Goal: Information Seeking & Learning: Learn about a topic

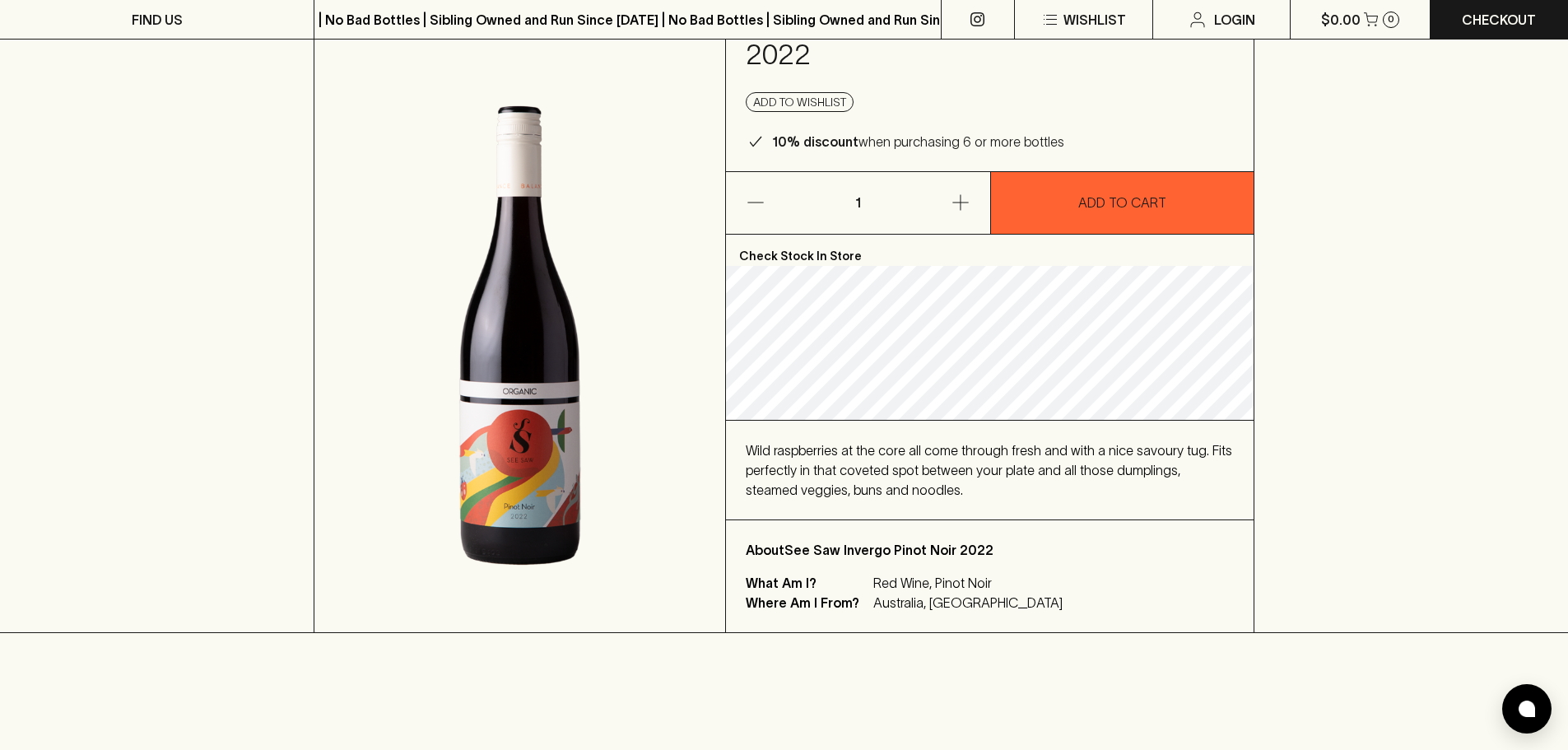
scroll to position [329, 0]
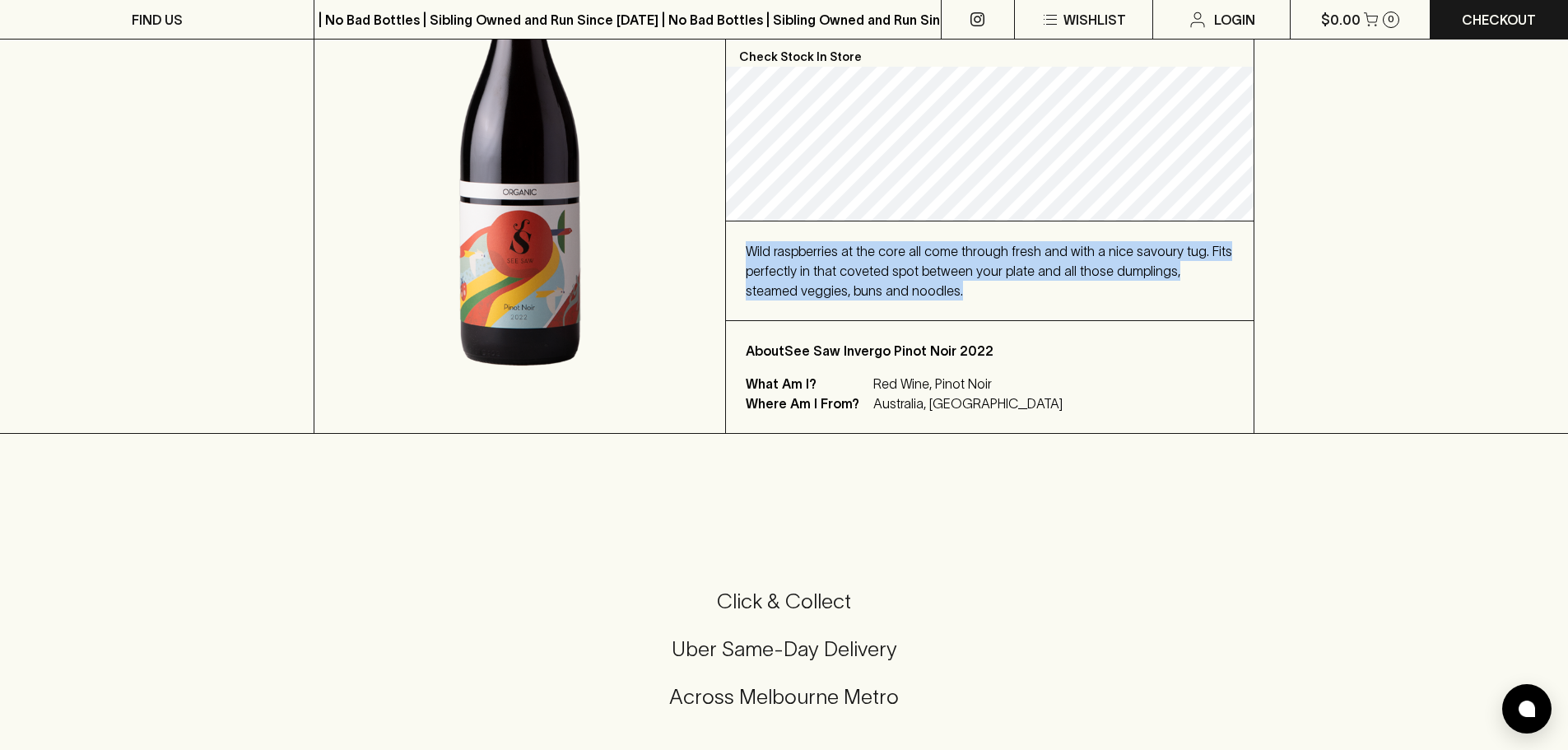
copy span "Wild raspberries at the core all come through fresh and with a nice savoury tug…"
drag, startPoint x: 921, startPoint y: 288, endPoint x: 748, endPoint y: 257, distance: 175.8
click at [748, 257] on div "Wild raspberries at the core all come through fresh and with a nice savoury tug…" at bounding box center [990, 270] width 489 height 59
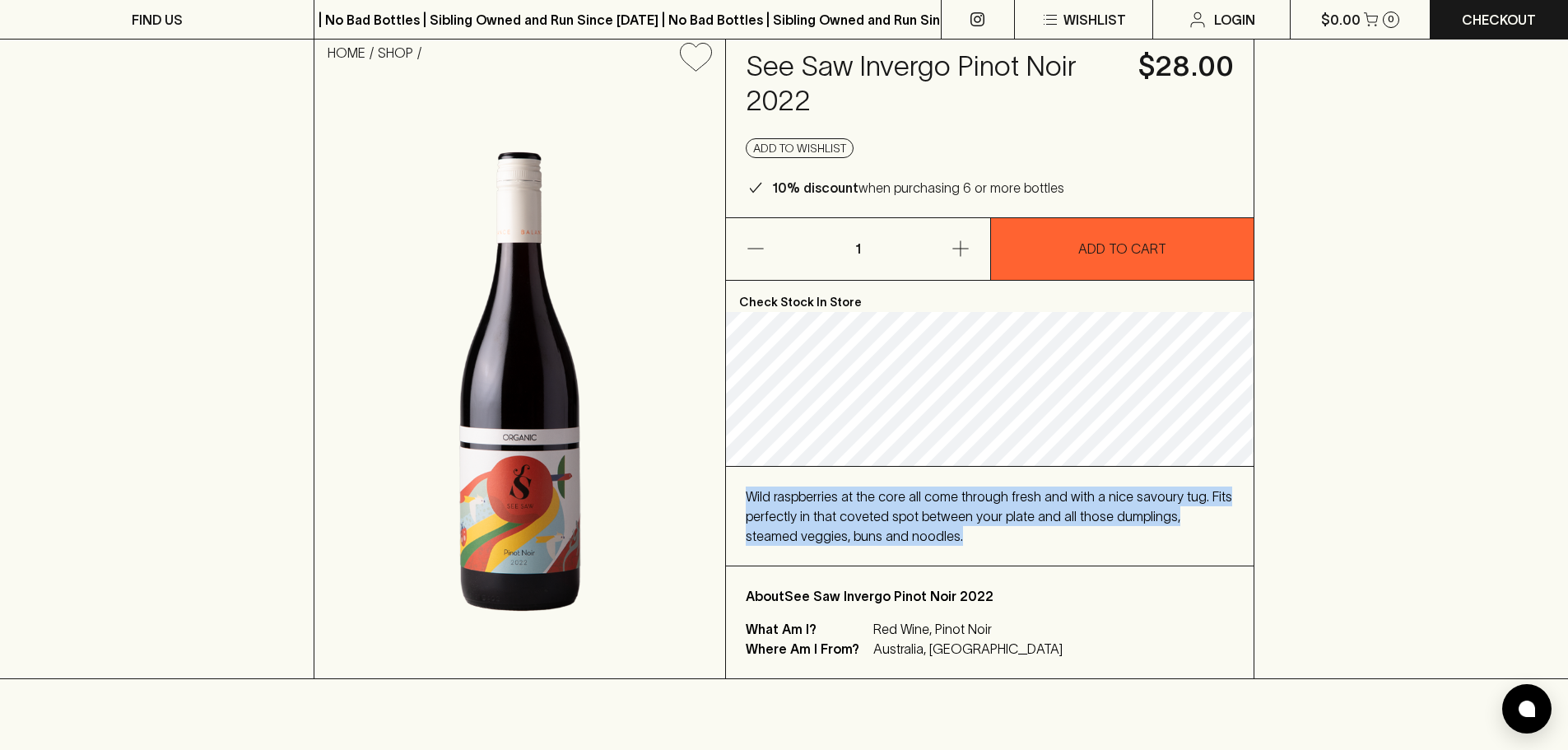
scroll to position [82, 0]
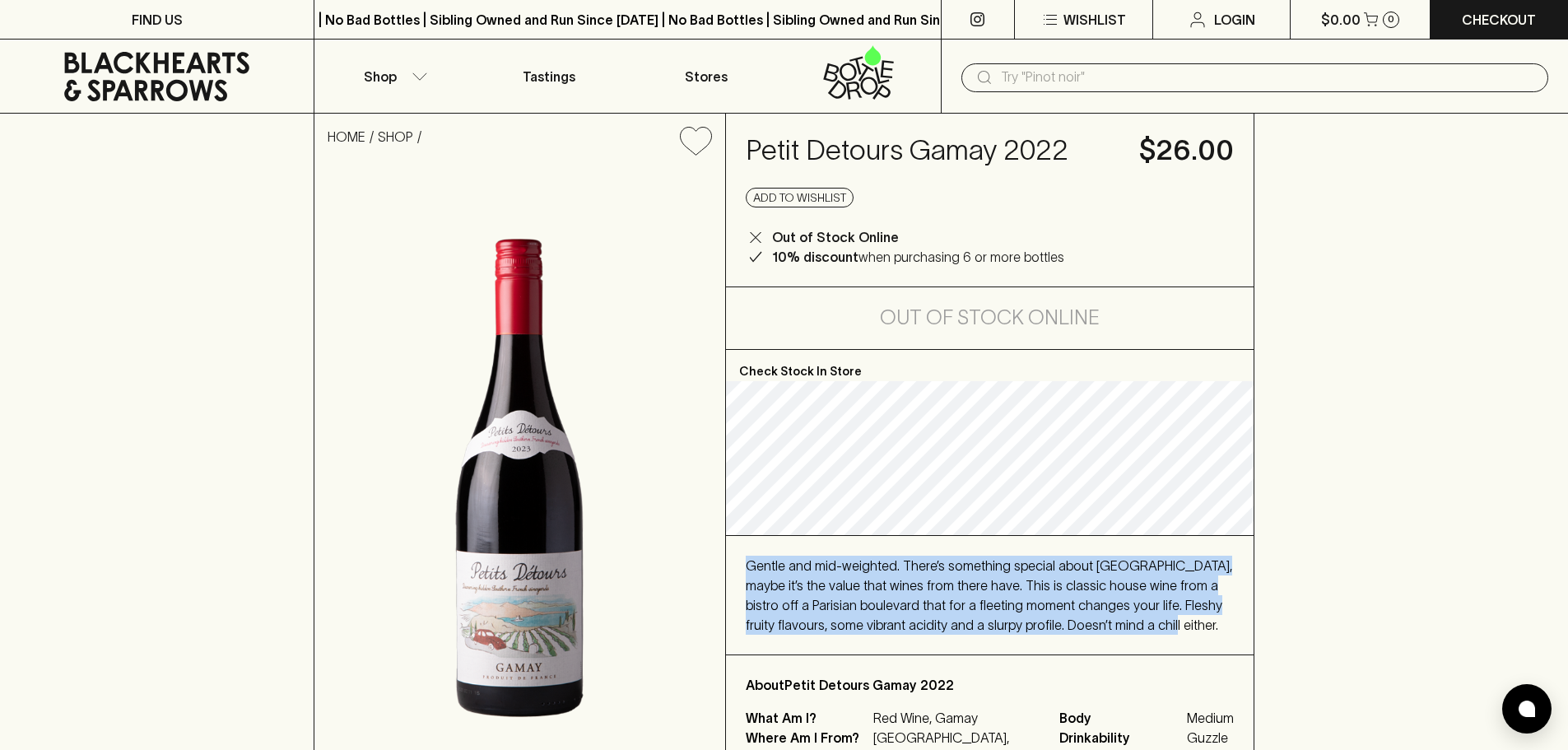
drag, startPoint x: 1085, startPoint y: 630, endPoint x: 748, endPoint y: 564, distance: 343.4
click at [748, 564] on span "Gentle and mid-weighted. There’s something special about [GEOGRAPHIC_DATA], may…" at bounding box center [989, 595] width 487 height 74
copy span "Gentle and mid-weighted. There’s something special about [GEOGRAPHIC_DATA], may…"
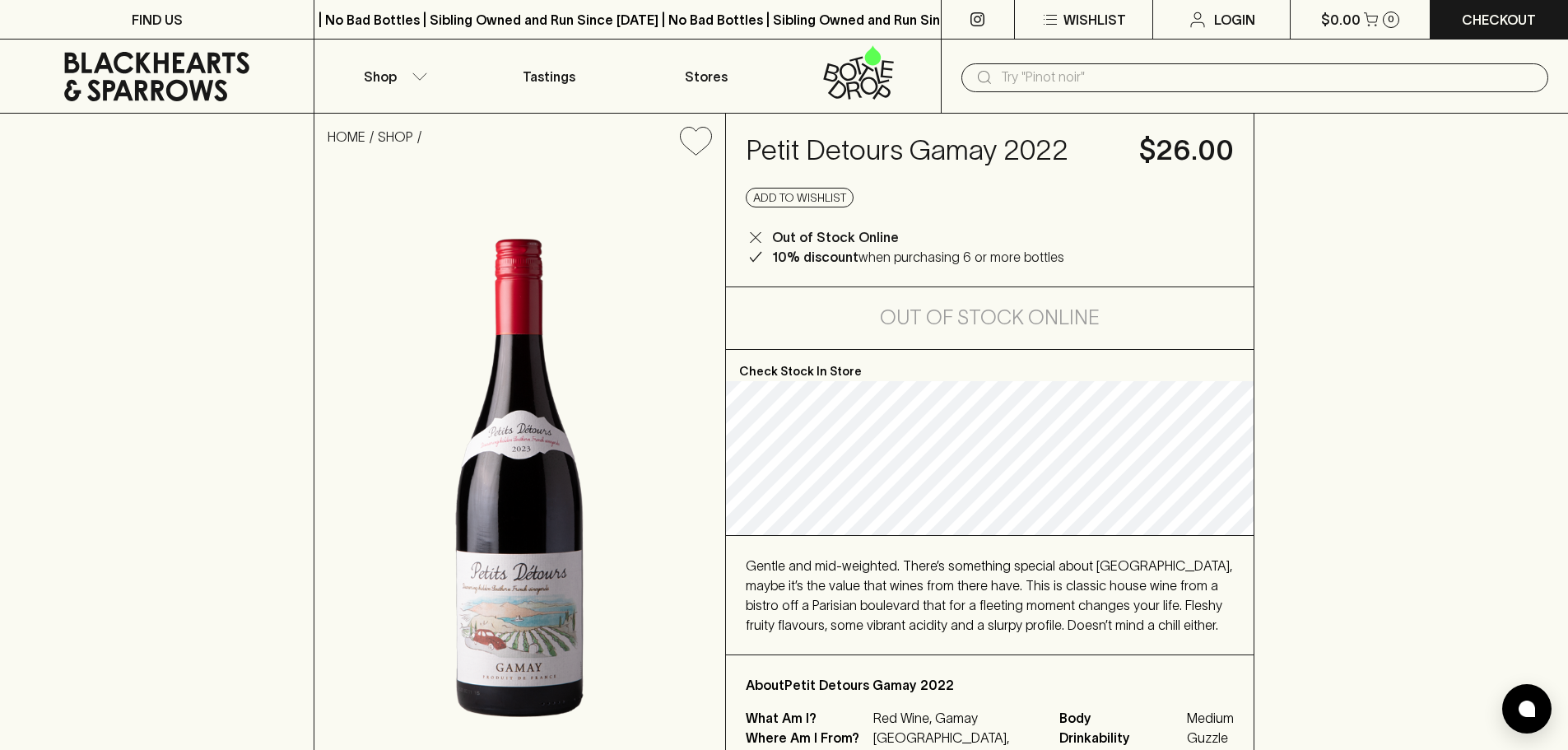
click at [813, 717] on p "What Am I?" at bounding box center [807, 717] width 124 height 20
drag, startPoint x: 898, startPoint y: 152, endPoint x: 745, endPoint y: 141, distance: 153.4
click at [745, 141] on div "Petit Detours Gamay 2022 $26.00 Add to wishlist Out of Stock Online 10% discoun…" at bounding box center [989, 200] width 528 height 173
copy h4 "Petit Detours"
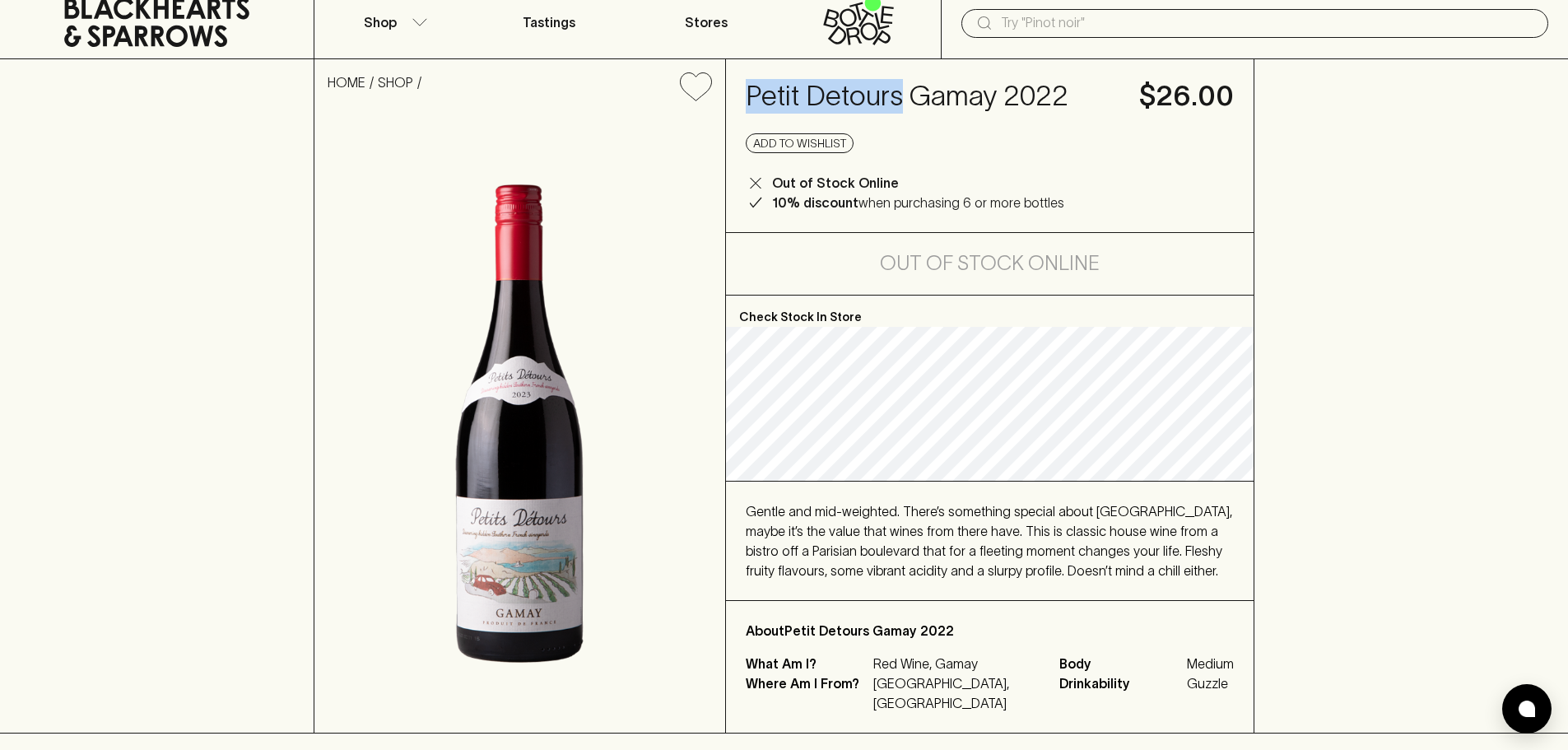
scroll to position [82, 0]
